Goal: Information Seeking & Learning: Learn about a topic

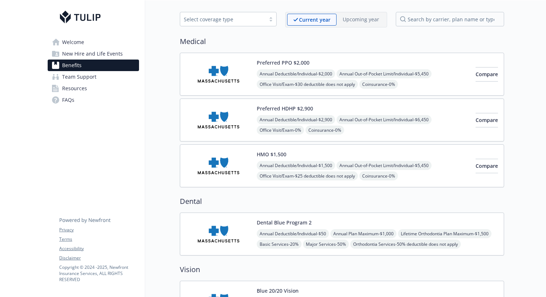
scroll to position [27, 0]
click at [119, 54] on span "New Hire and Life Events" at bounding box center [92, 54] width 61 height 12
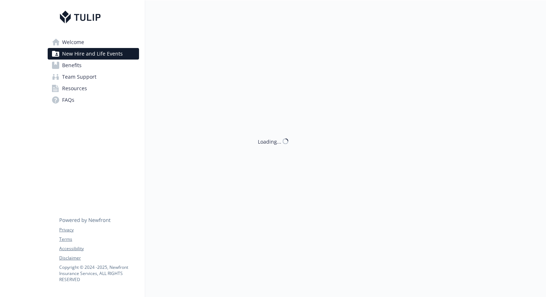
scroll to position [27, 0]
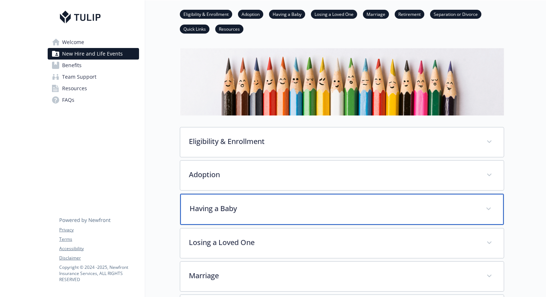
click at [233, 204] on p "Having a Baby" at bounding box center [332, 208] width 287 height 11
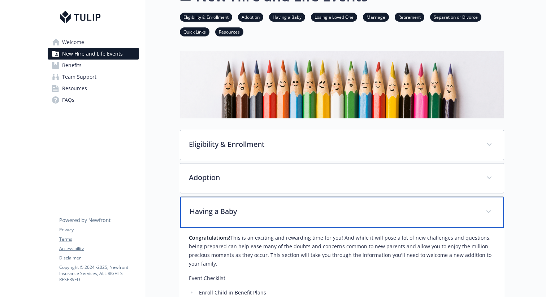
scroll to position [0, 0]
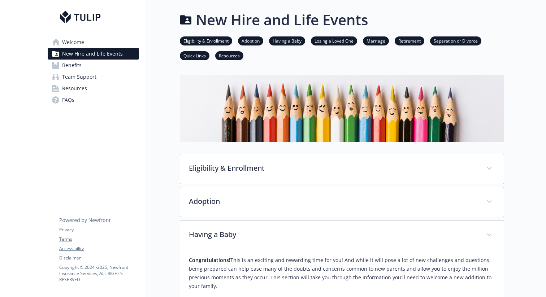
click at [93, 69] on link "Benefits" at bounding box center [93, 66] width 91 height 12
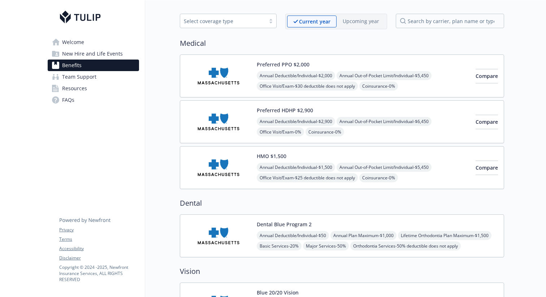
scroll to position [28, 0]
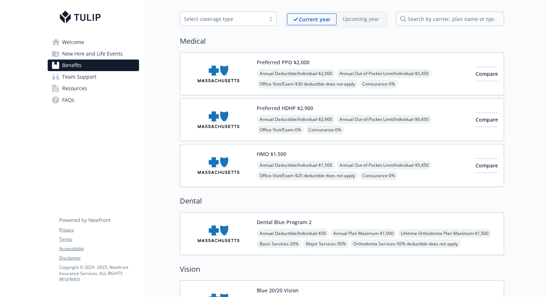
click at [219, 111] on img at bounding box center [218, 119] width 65 height 31
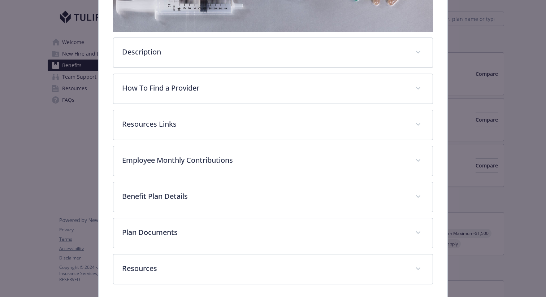
scroll to position [217, 0]
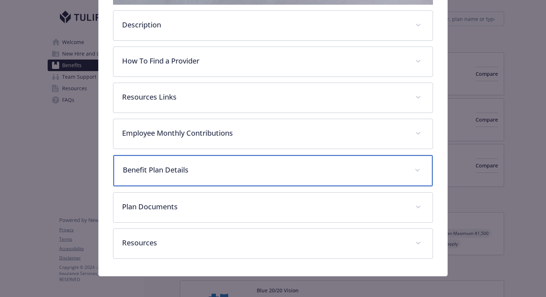
click at [211, 165] on p "Benefit Plan Details" at bounding box center [264, 170] width 283 height 11
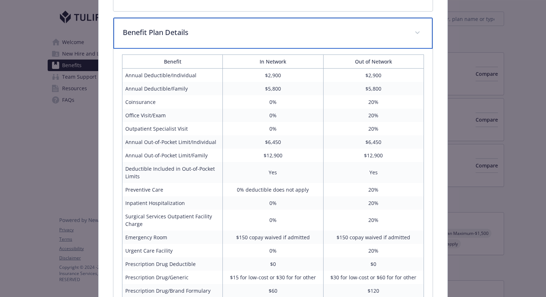
scroll to position [355, 0]
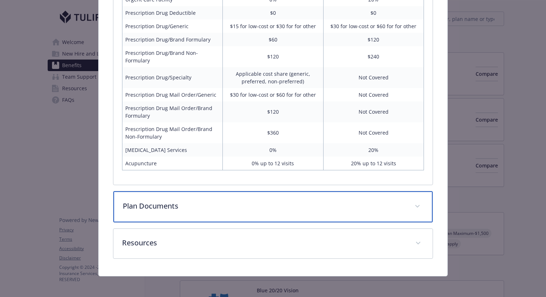
click at [217, 194] on div "Plan Documents" at bounding box center [272, 206] width 319 height 31
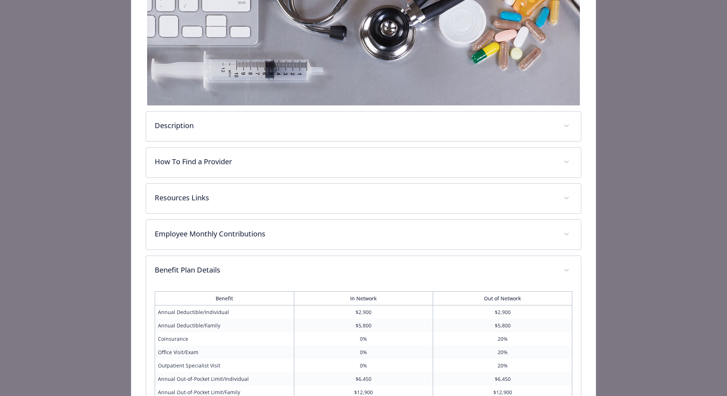
scroll to position [201, 0]
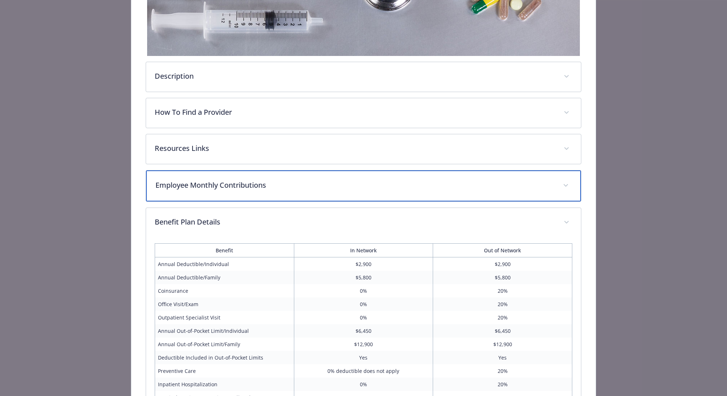
click at [297, 183] on p "Employee Monthly Contributions" at bounding box center [355, 185] width 399 height 11
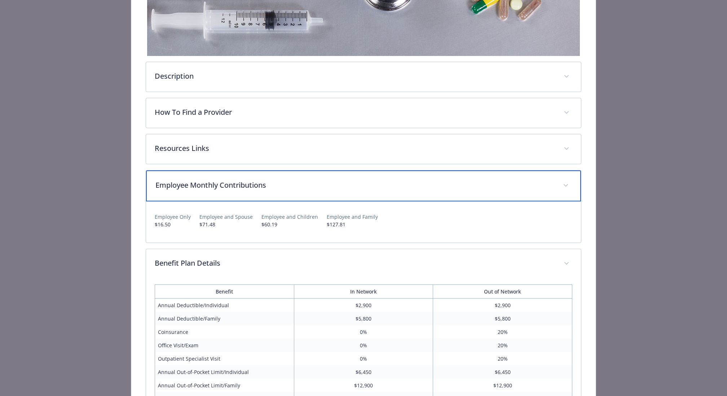
click at [242, 180] on p "Employee Monthly Contributions" at bounding box center [355, 185] width 399 height 11
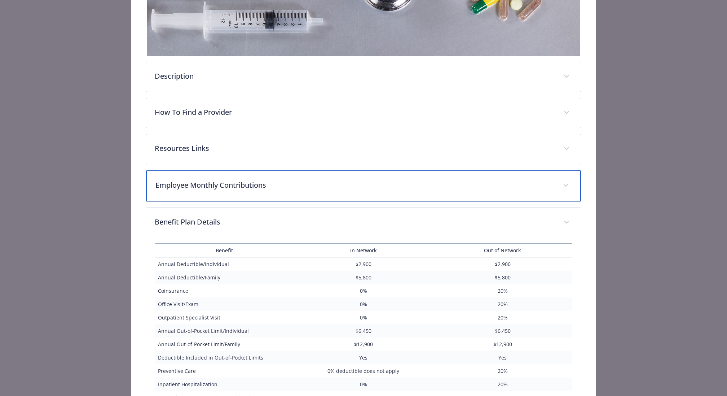
click at [242, 180] on p "Employee Monthly Contributions" at bounding box center [355, 185] width 399 height 11
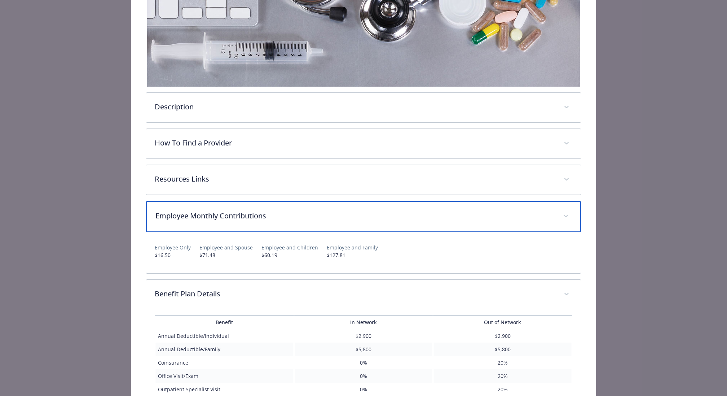
scroll to position [185, 0]
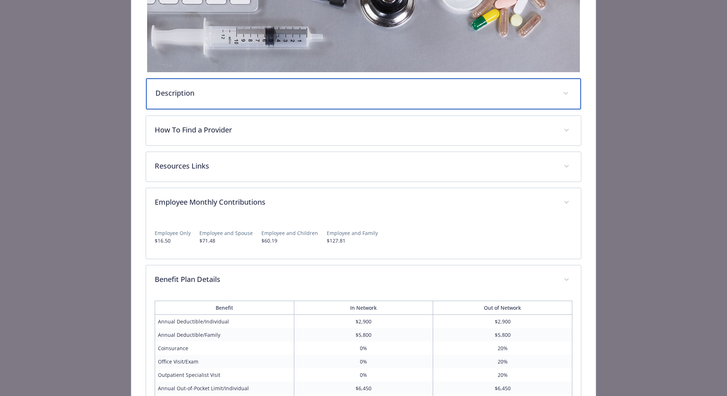
click at [291, 93] on p "Description" at bounding box center [355, 93] width 399 height 11
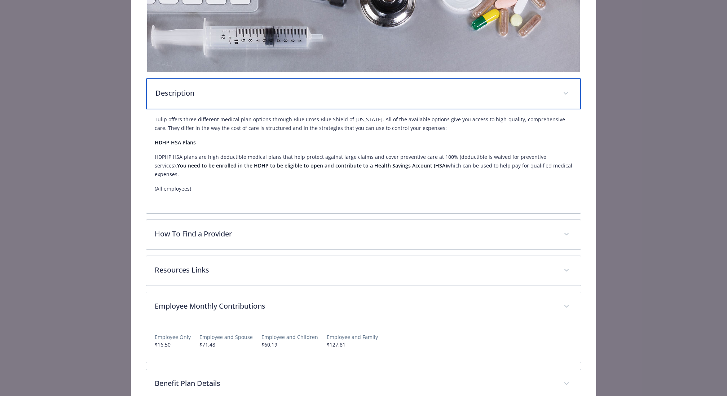
click at [291, 93] on p "Description" at bounding box center [355, 93] width 399 height 11
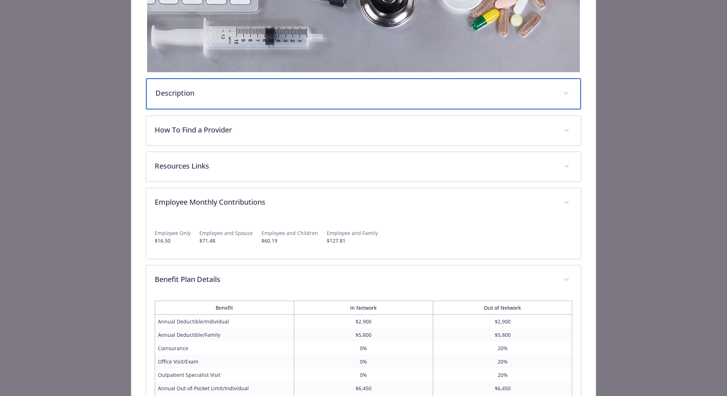
click at [291, 93] on p "Description" at bounding box center [355, 93] width 399 height 11
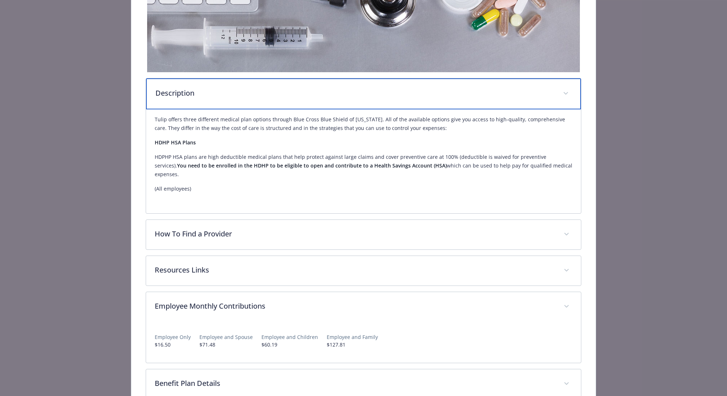
click at [310, 91] on p "Description" at bounding box center [355, 93] width 399 height 11
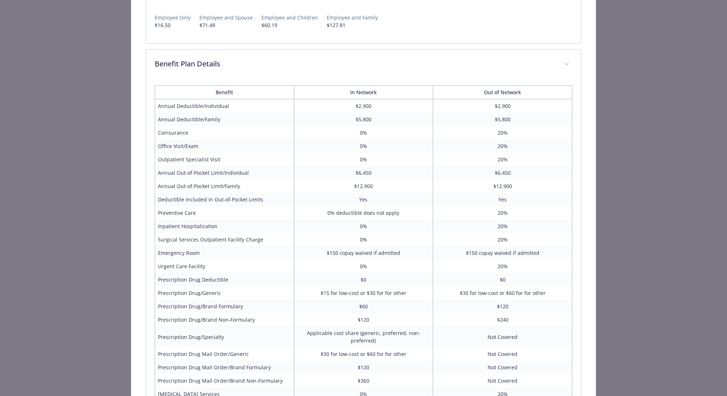
scroll to position [397, 0]
click at [203, 121] on td "Annual Deductible/Family" at bounding box center [224, 120] width 139 height 13
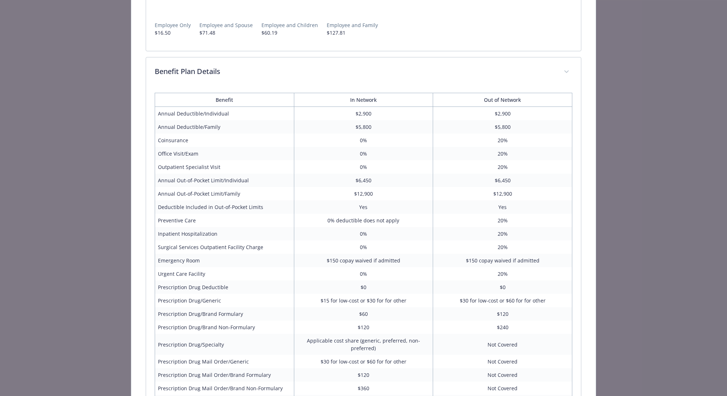
scroll to position [385, 0]
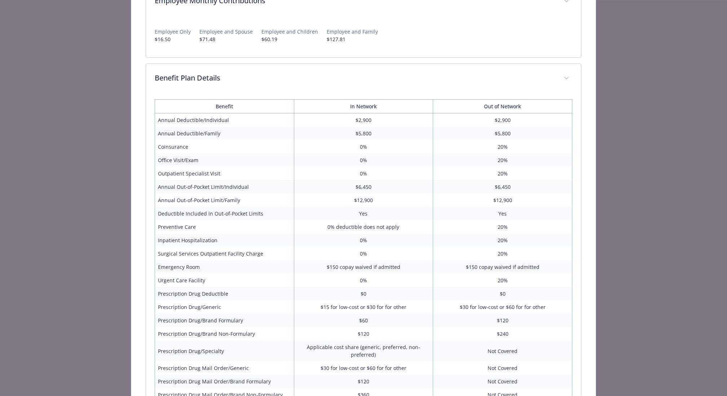
click at [233, 31] on p "Employee and Spouse" at bounding box center [226, 32] width 53 height 8
click at [232, 31] on p "Employee and Spouse" at bounding box center [226, 32] width 53 height 8
click at [270, 35] on p "$60.19" at bounding box center [290, 39] width 57 height 8
drag, startPoint x: 268, startPoint y: 34, endPoint x: 308, endPoint y: 31, distance: 40.1
click at [309, 31] on div "Employee and Children $60.19" at bounding box center [290, 35] width 57 height 15
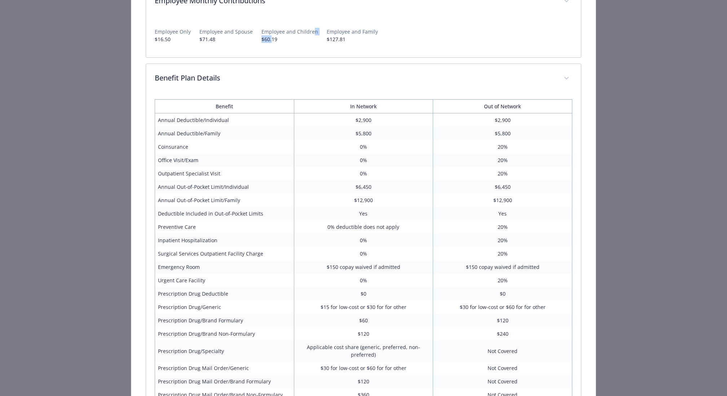
click at [308, 31] on p "Employee and Children" at bounding box center [290, 32] width 57 height 8
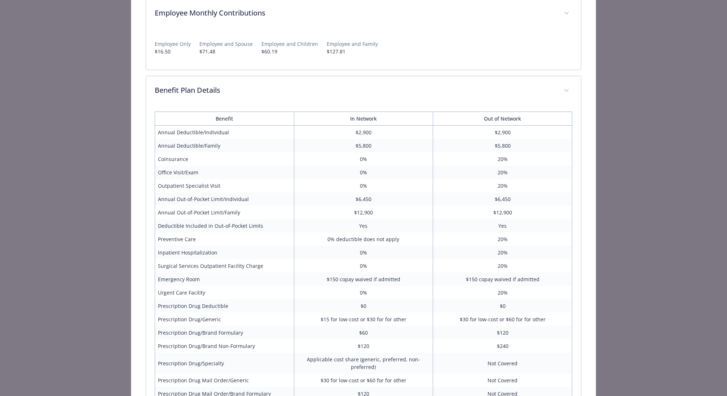
scroll to position [366, 0]
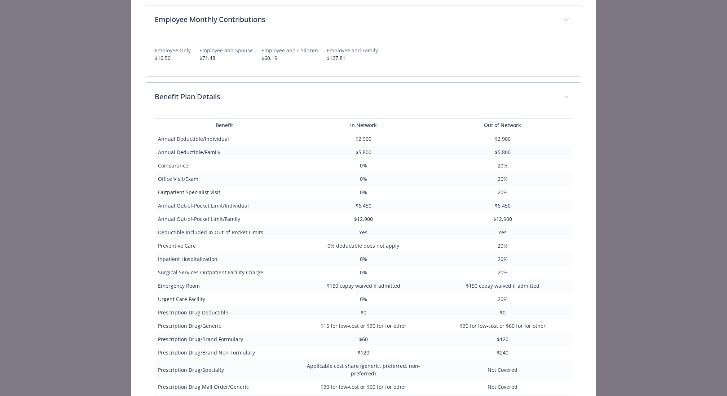
click at [237, 148] on td "Annual Deductible/Family" at bounding box center [224, 151] width 139 height 13
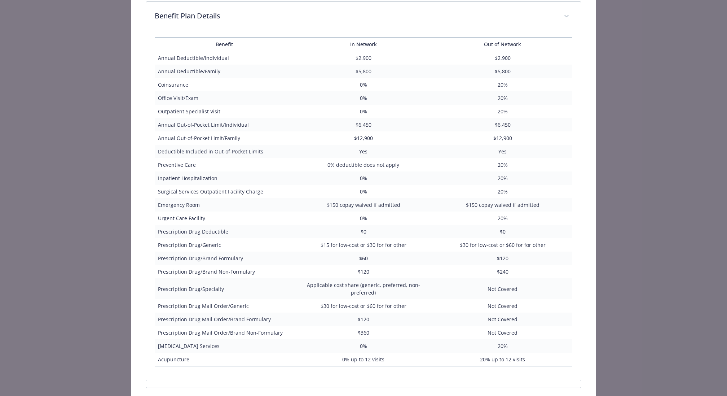
scroll to position [441, 0]
